Goal: Task Accomplishment & Management: Manage account settings

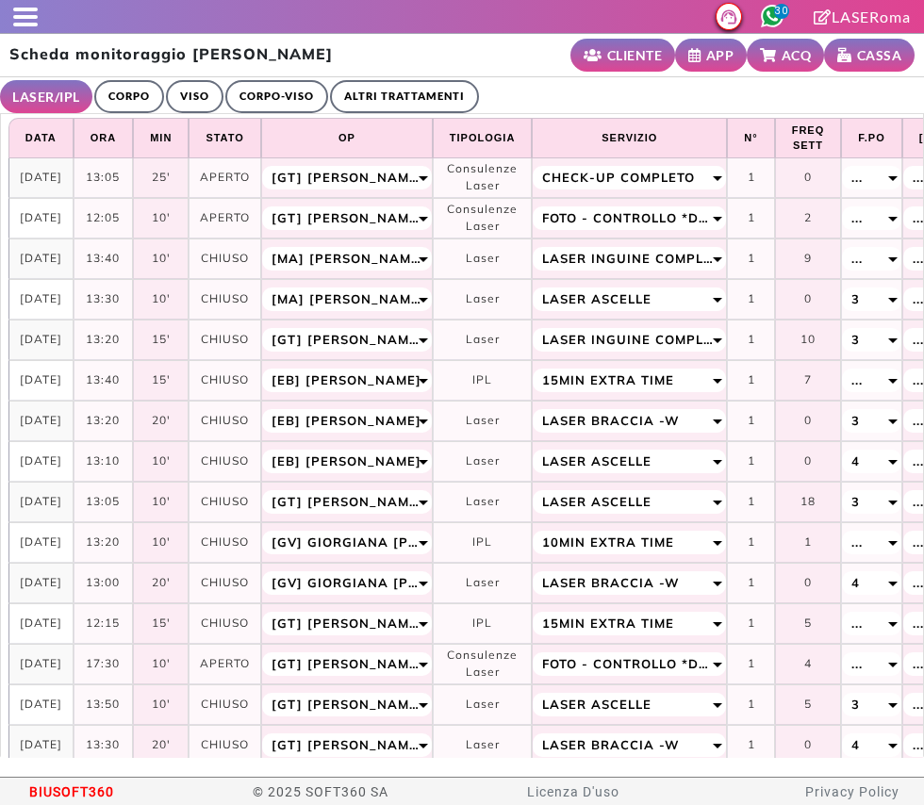
select select "**"
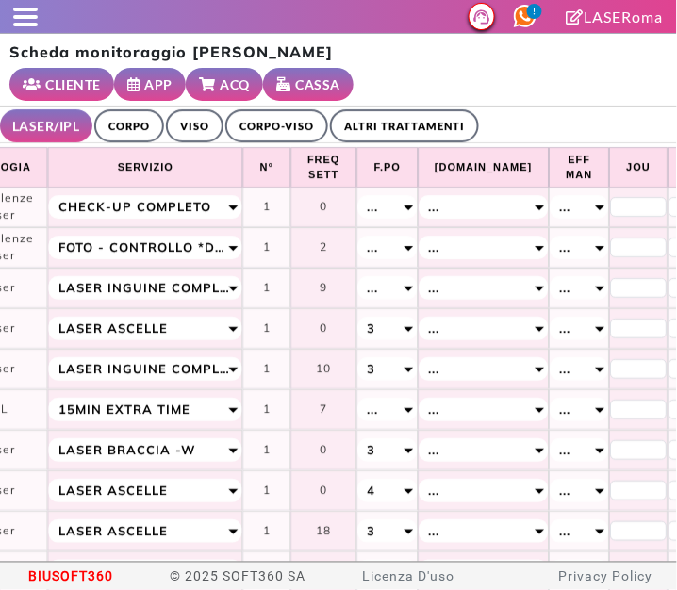
scroll to position [0, 563]
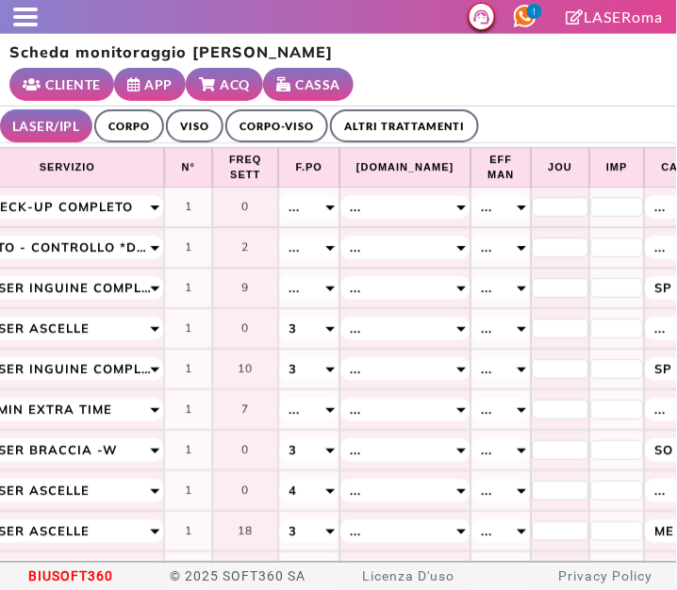
click at [416, 141] on link "ALTRI TRATTAMENTI" at bounding box center [404, 125] width 149 height 33
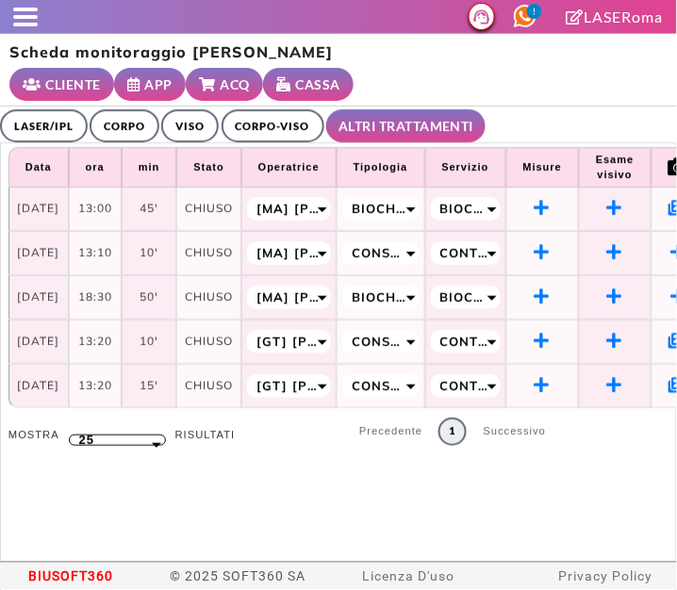
click at [33, 23] on span at bounding box center [25, 25] width 25 height 4
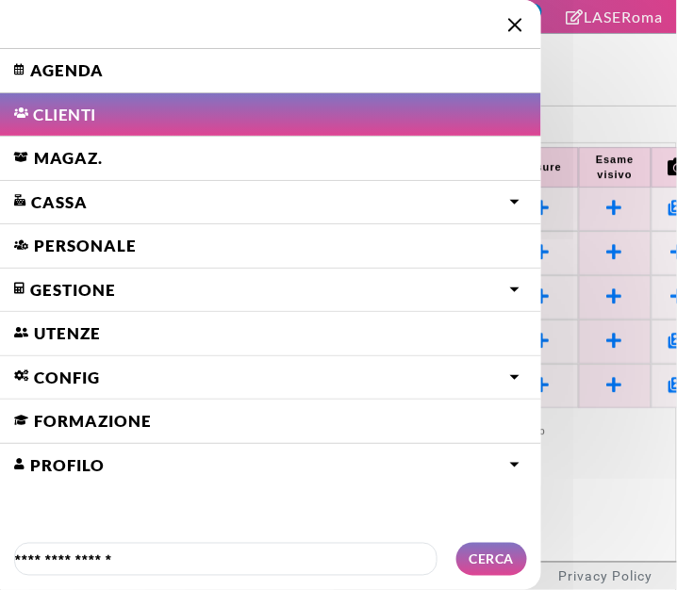
click at [46, 72] on link "Agenda" at bounding box center [270, 70] width 541 height 43
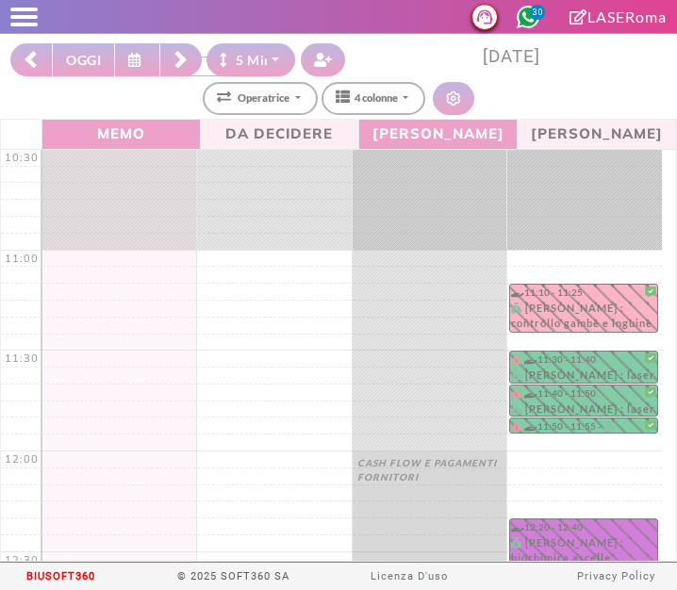
select select "*"
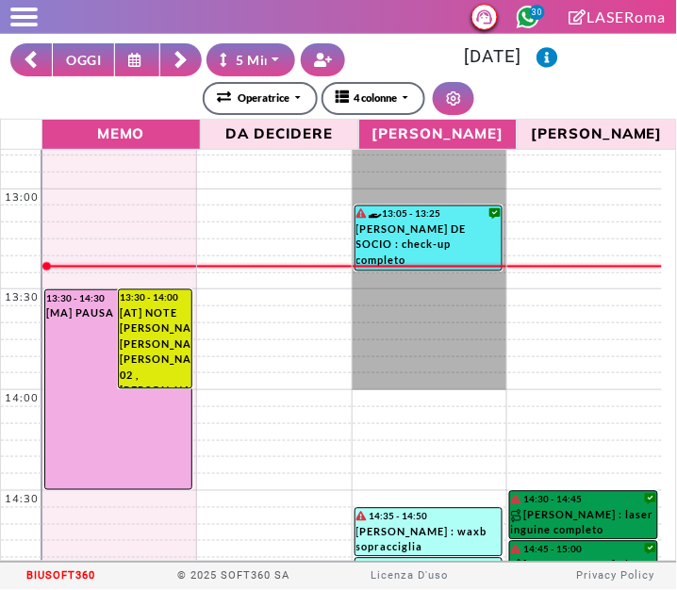
scroll to position [463, 0]
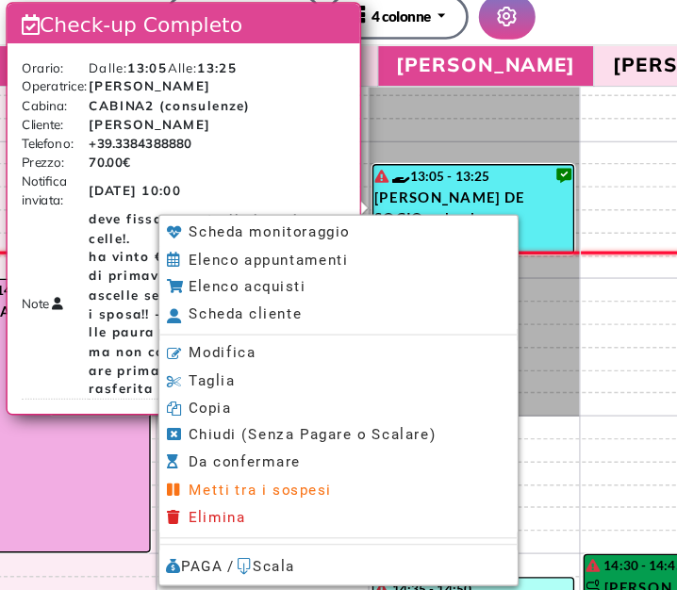
click at [224, 352] on li "Modifica" at bounding box center [330, 346] width 262 height 20
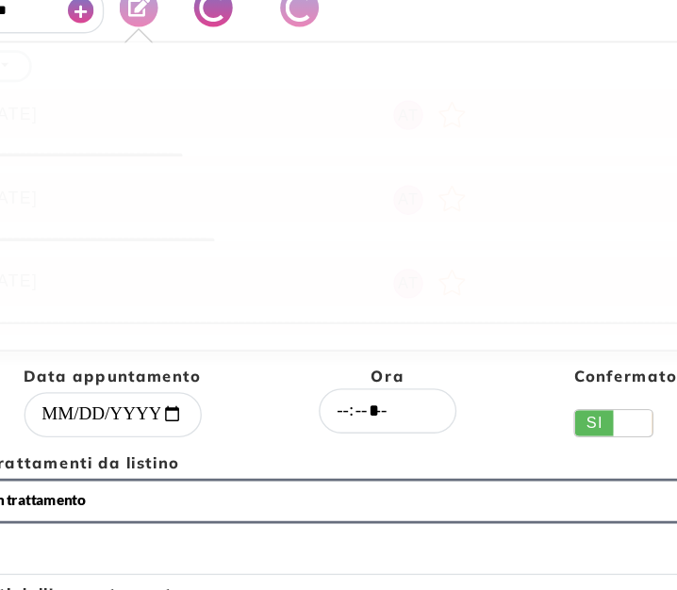
select select "*****"
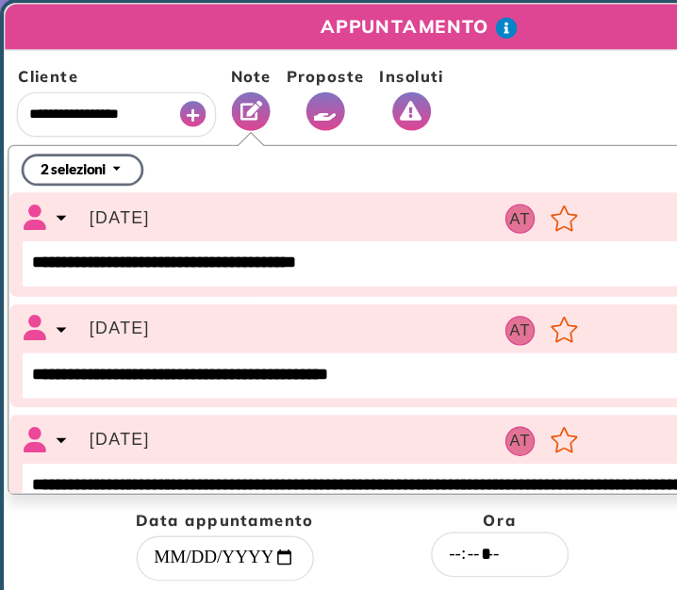
click at [235, 84] on icon "Vedi Proposte" at bounding box center [238, 81] width 17 height 14
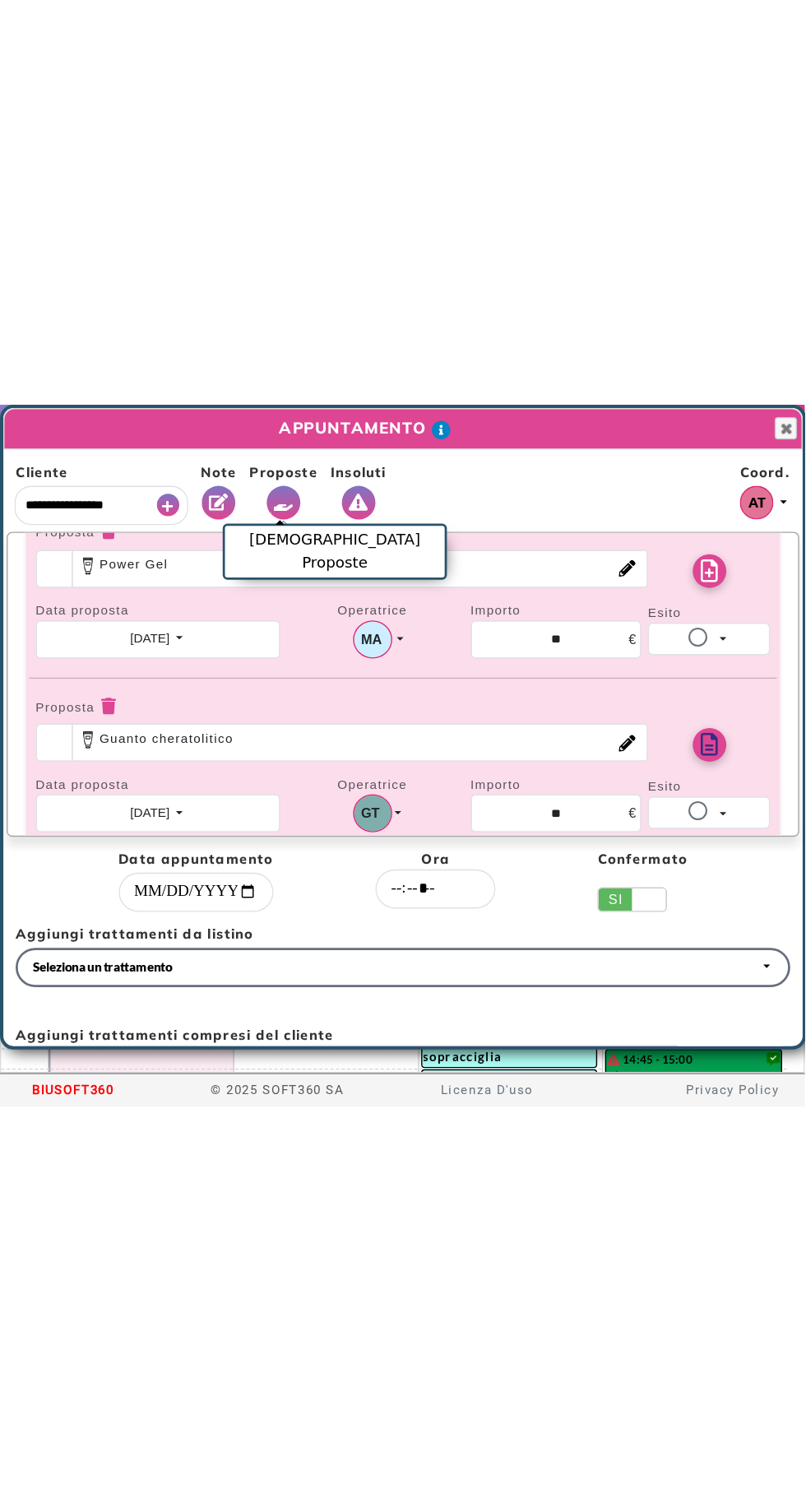
scroll to position [408, 0]
